Goal: Task Accomplishment & Management: Use online tool/utility

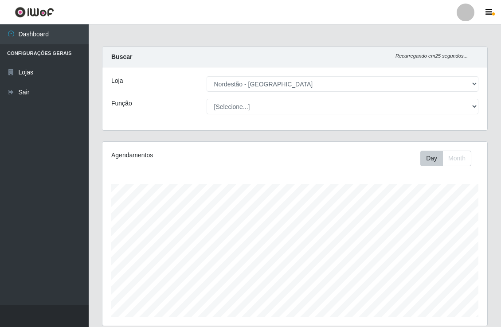
select select "454"
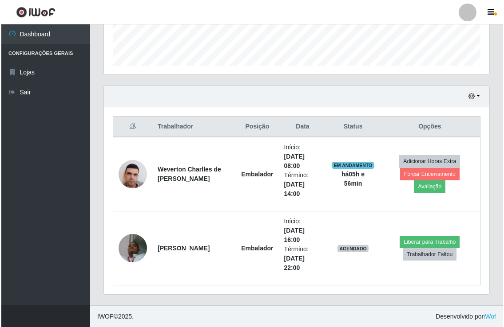
scroll to position [184, 385]
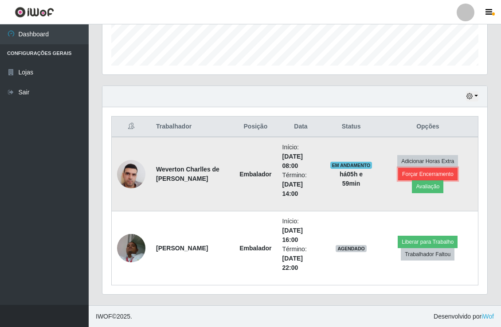
click at [408, 179] on button "Forçar Encerramento" at bounding box center [427, 174] width 59 height 12
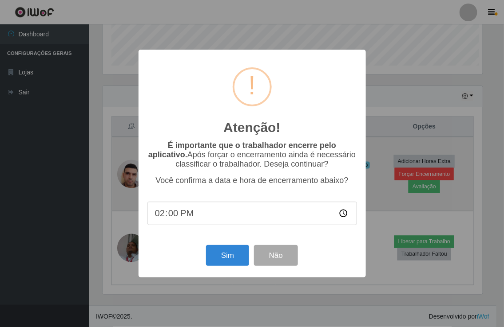
scroll to position [184, 379]
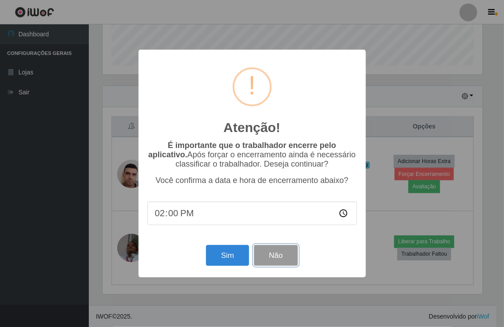
click at [271, 252] on button "Não" at bounding box center [276, 255] width 44 height 21
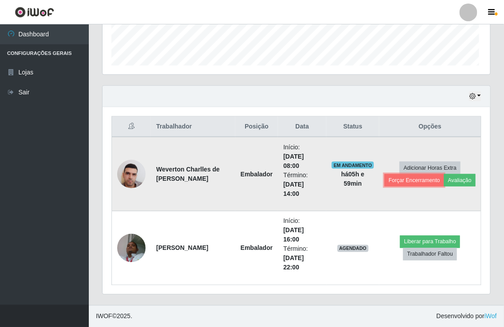
scroll to position [184, 385]
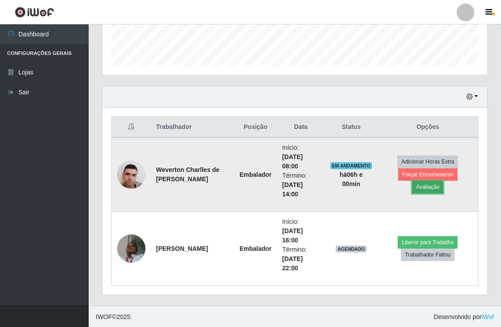
click at [444, 181] on button "Avaliação" at bounding box center [428, 187] width 32 height 12
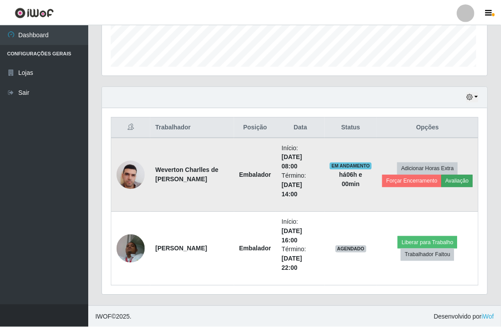
scroll to position [184, 379]
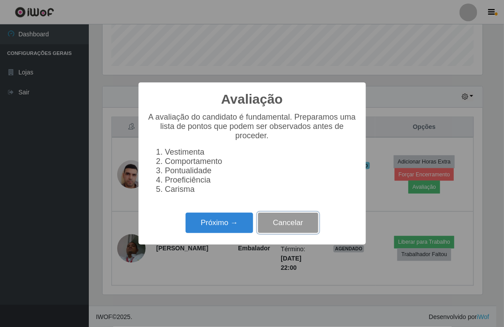
click at [287, 229] on button "Cancelar" at bounding box center [288, 223] width 60 height 21
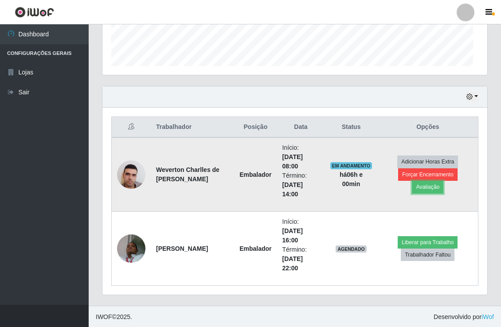
scroll to position [184, 385]
click at [398, 181] on button "Forçar Encerramento" at bounding box center [427, 175] width 59 height 12
click at [414, 178] on button "Forçar Encerramento" at bounding box center [427, 175] width 59 height 12
click at [405, 181] on button "Forçar Encerramento" at bounding box center [427, 175] width 59 height 12
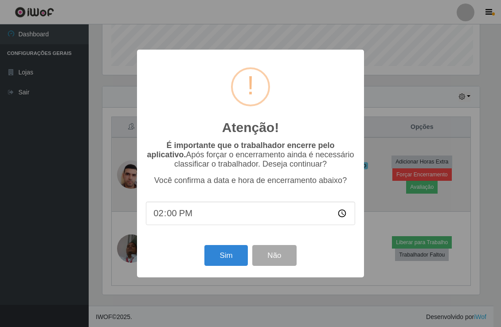
scroll to position [184, 379]
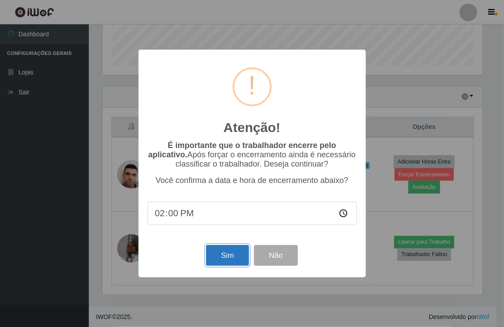
click at [225, 252] on button "Sim" at bounding box center [227, 255] width 43 height 21
click at [225, 252] on div "Atenção! × É importante que o trabalhador encerre pelo aplicativo. Após forçar …" at bounding box center [252, 163] width 504 height 327
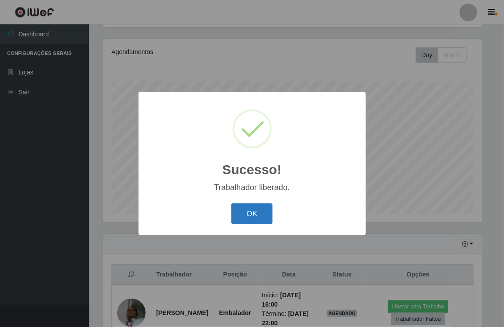
click at [252, 214] on button "OK" at bounding box center [251, 214] width 41 height 21
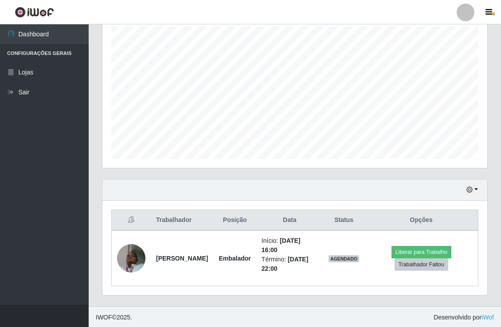
scroll to position [159, 0]
